Goal: Task Accomplishment & Management: Manage account settings

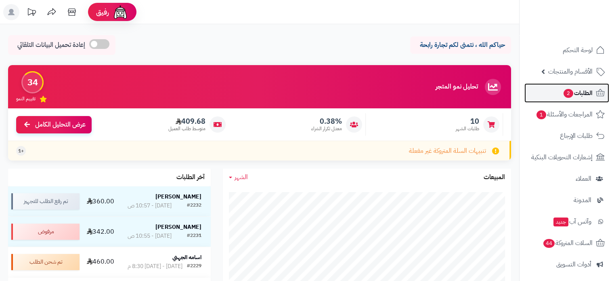
click at [572, 96] on span "الطلبات 2" at bounding box center [578, 92] width 30 height 11
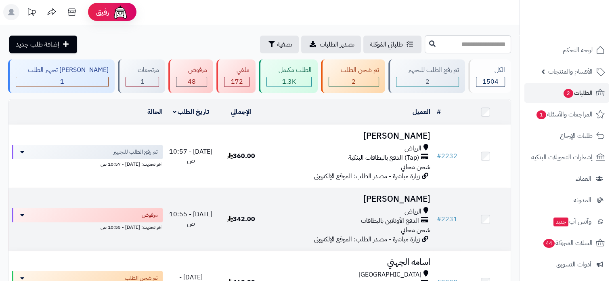
scroll to position [40, 0]
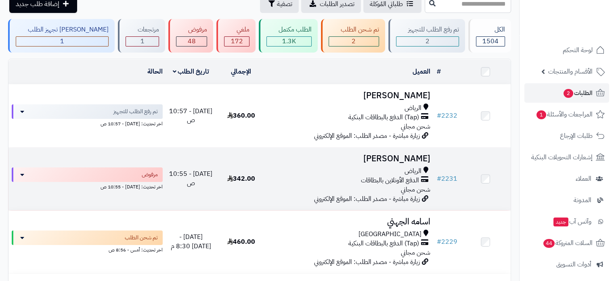
click at [329, 187] on div "[PERSON_NAME] الأونلاين بالبطاقات شحن مجاني" at bounding box center [349, 180] width 161 height 28
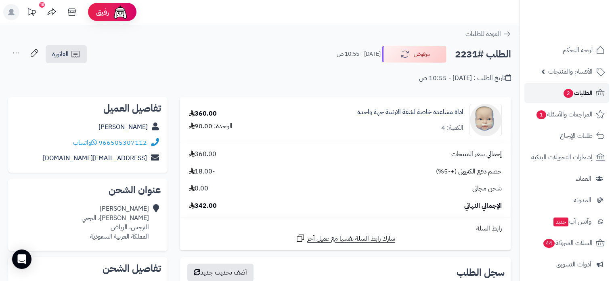
click at [579, 96] on span "الطلبات 2" at bounding box center [578, 92] width 30 height 11
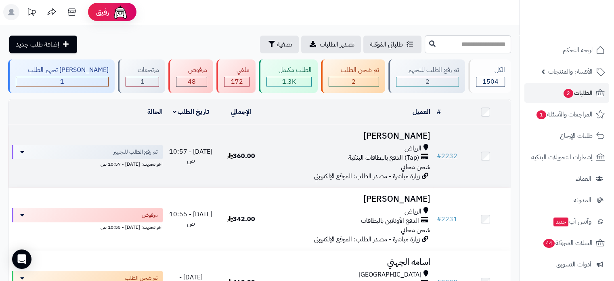
click at [304, 153] on div "(Tap) الدفع بالبطاقات البنكية" at bounding box center [349, 157] width 161 height 9
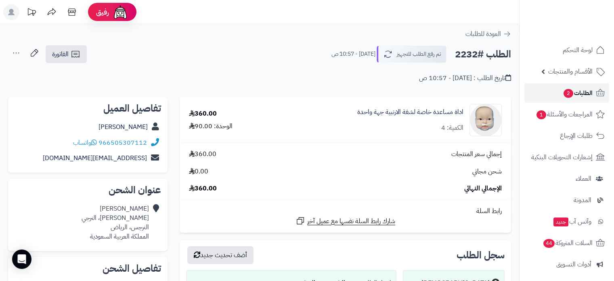
click at [583, 93] on span "الطلبات 2" at bounding box center [578, 92] width 30 height 11
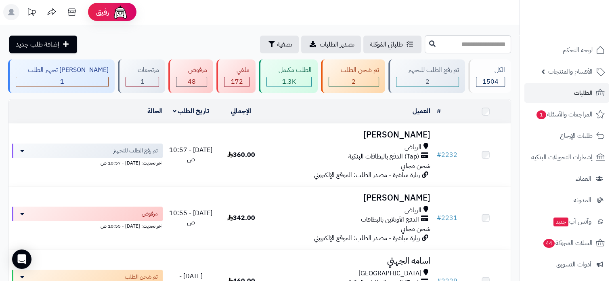
click at [566, 111] on span "المراجعات والأسئلة 1" at bounding box center [564, 114] width 57 height 11
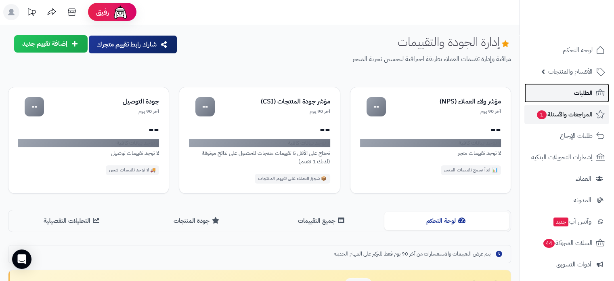
click at [584, 90] on span "الطلبات" at bounding box center [583, 92] width 19 height 11
